Goal: Browse casually

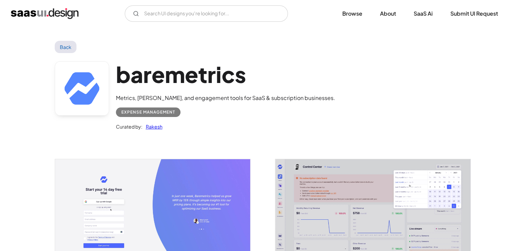
click at [67, 49] on link "Back" at bounding box center [66, 47] width 22 height 12
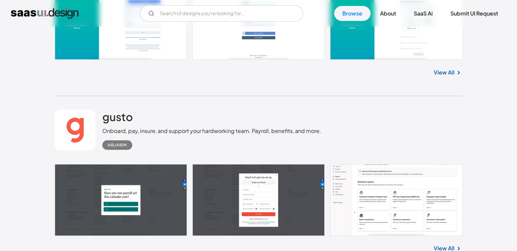
scroll to position [11639, 0]
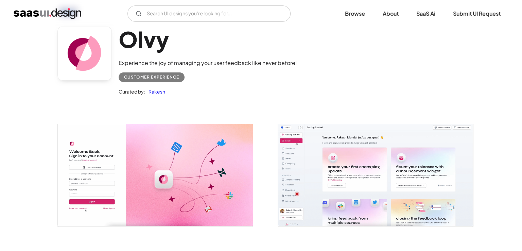
scroll to position [35, 0]
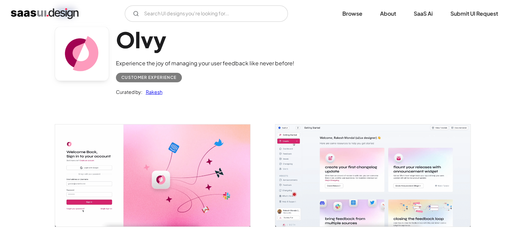
click at [228, 154] on img "open lightbox" at bounding box center [152, 175] width 195 height 102
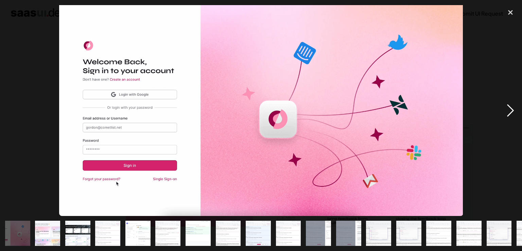
click at [507, 107] on div "next image" at bounding box center [510, 110] width 23 height 211
